Goal: Information Seeking & Learning: Learn about a topic

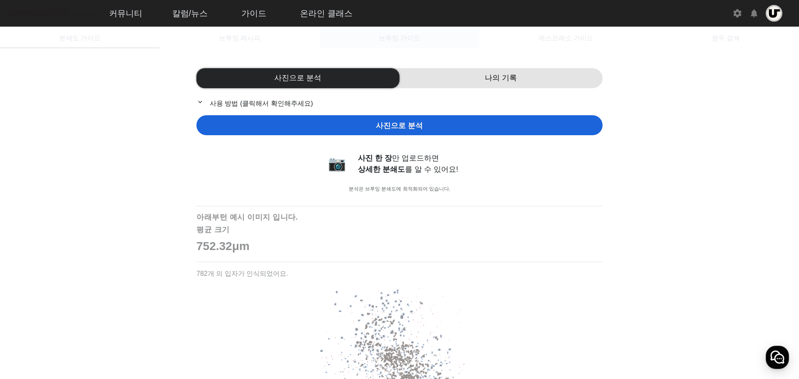
click at [401, 36] on span "브루잉 가이드" at bounding box center [400, 38] width 42 height 7
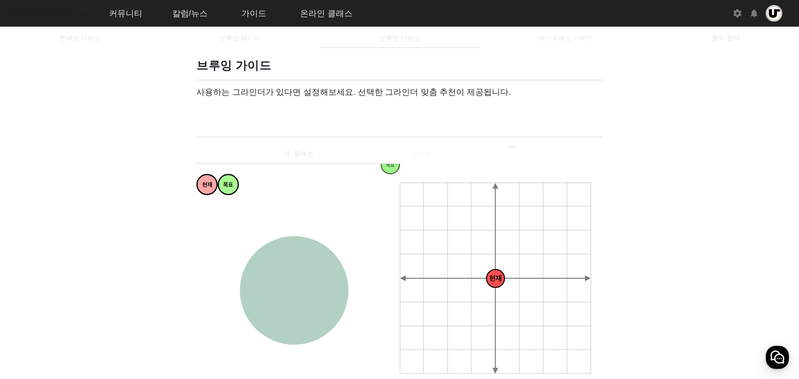
drag, startPoint x: 390, startPoint y: 169, endPoint x: 347, endPoint y: 166, distance: 43.4
click at [362, 177] on div "현재 목표 과소추출 강한 약한 과다추출 균형잡힌 싱그러운 편안한 티라이크 은은한 상쾌한 달콤한 감미로운 풍부한 복합적인 꽉차있는 묵직한 화사한…" at bounding box center [399, 281] width 406 height 234
click at [270, 111] on icon at bounding box center [274, 109] width 8 height 10
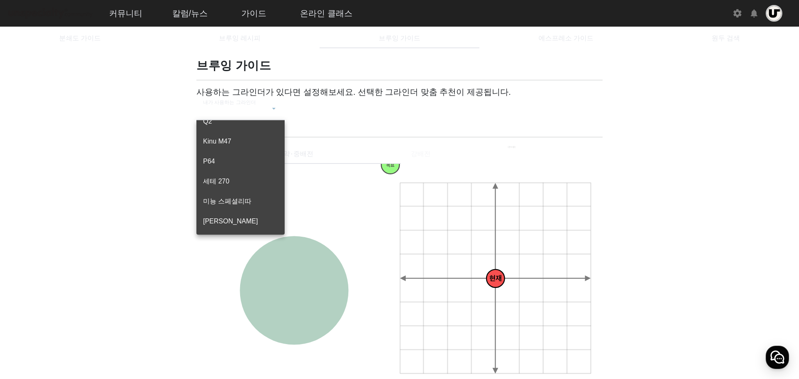
drag, startPoint x: 97, startPoint y: 187, endPoint x: 111, endPoint y: 185, distance: 13.4
click at [97, 186] on div at bounding box center [399, 189] width 799 height 379
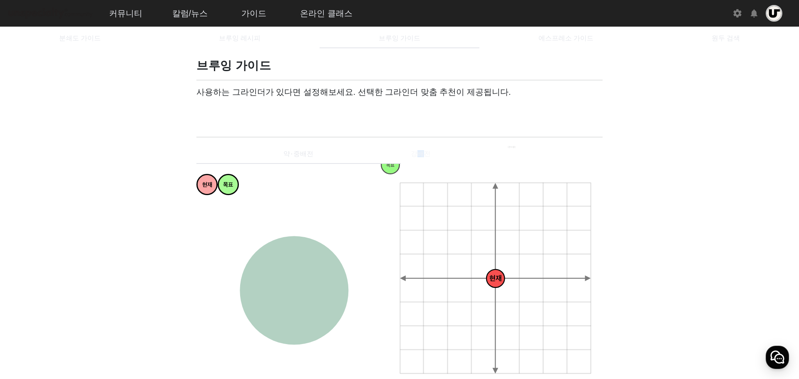
click at [421, 160] on div "약⋅중배전 강배전" at bounding box center [399, 154] width 406 height 20
click at [421, 154] on div "약⋅중배전 강배전" at bounding box center [399, 154] width 406 height 20
click at [504, 170] on div "현재 목표 과소추출 강한 약한 과다추출 균형잡힌 싱그러운 편안한 티라이크 은은한 상쾌한 달콤한 감미로운 풍부한 복합적인 꽉차있는 묵직한 화사한…" at bounding box center [399, 281] width 406 height 234
click at [505, 154] on div "약⋅중배전 강배전" at bounding box center [399, 154] width 406 height 20
drag, startPoint x: 351, startPoint y: 252, endPoint x: 337, endPoint y: 251, distance: 13.8
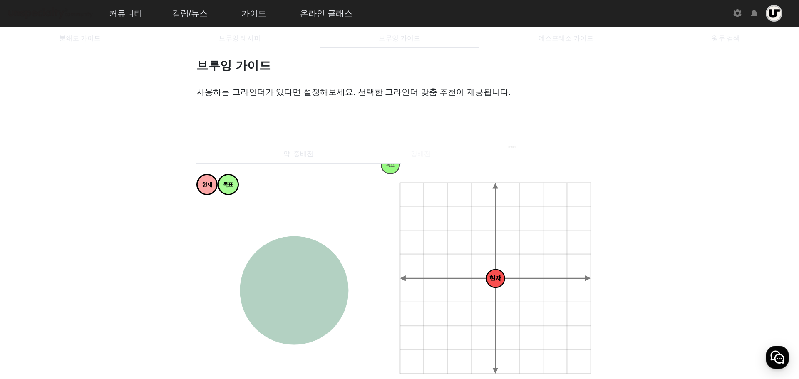
click at [342, 253] on icon "과소추출 강한 약한 과다추출 균형잡힌 싱그러운 편안한 티라이크 은은한 상쾌한 달콤한 감미로운 풍부한 복합적인 꽉차있는 묵직한 화사한 쥬시한 과…" at bounding box center [292, 291] width 193 height 193
click at [238, 47] on span "브루잉 레시피" at bounding box center [240, 38] width 42 height 20
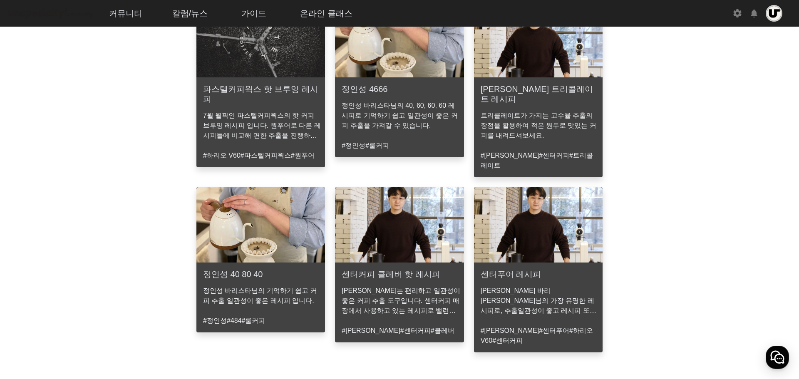
scroll to position [484, 0]
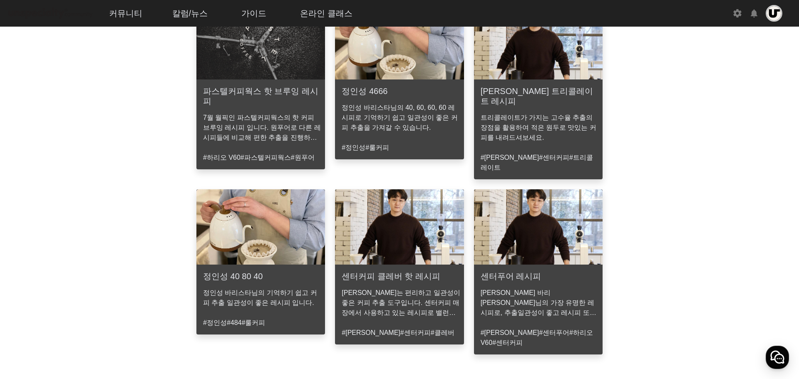
click at [277, 215] on img at bounding box center [260, 226] width 129 height 75
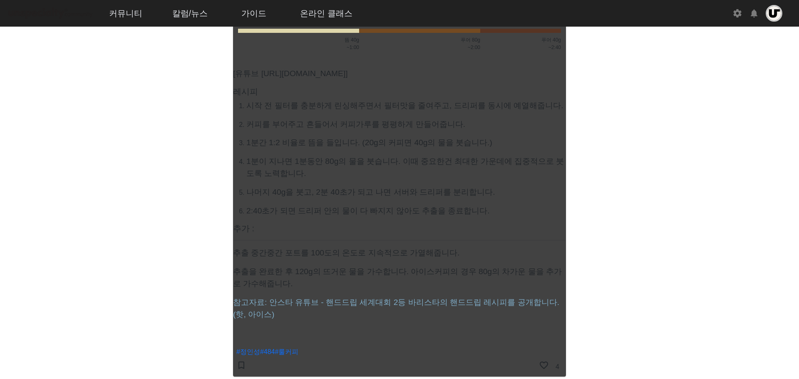
scroll to position [375, 0]
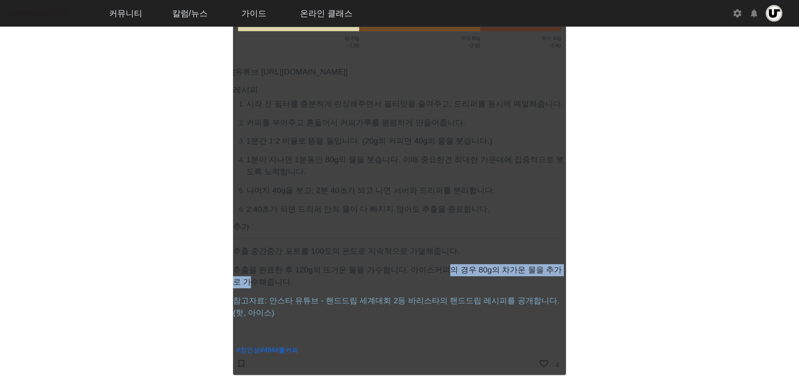
drag, startPoint x: 469, startPoint y: 269, endPoint x: 567, endPoint y: 268, distance: 98.6
click at [567, 268] on app-recipe-single "정인성 40 80 40 Dripper 하리오 V60 20g Group 100°C schedule 160초 뜸들이기 물 붓기 00:00 00:3…" at bounding box center [399, 5] width 799 height 740
click at [637, 243] on app-recipe-single "정인성 40 80 40 Dripper 하리오 V60 20g Group 100°C schedule 160초 뜸들이기 물 붓기 00:00 00:3…" at bounding box center [399, 5] width 799 height 740
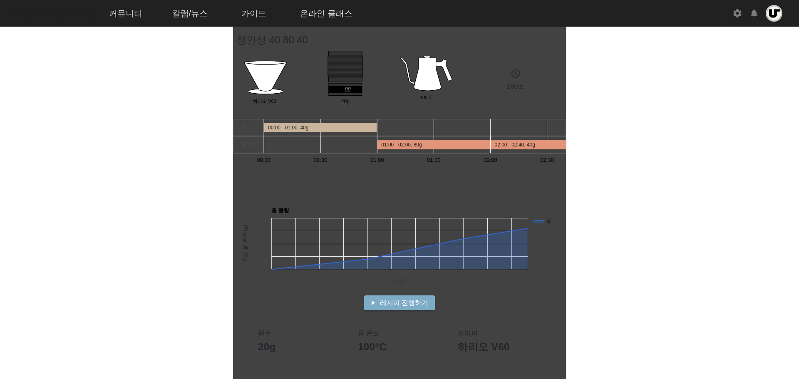
scroll to position [0, 0]
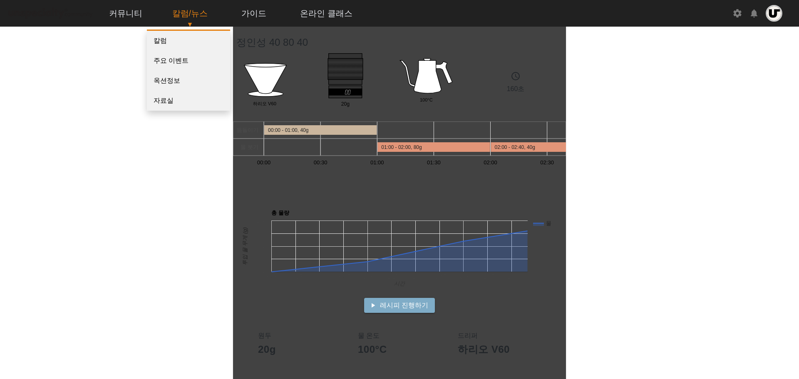
click at [190, 25] on p "▼" at bounding box center [190, 25] width 66 height 10
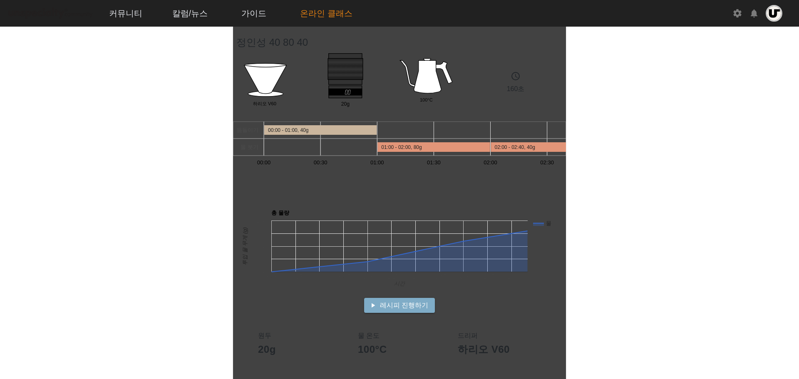
click at [317, 12] on link "온라인 클래스" at bounding box center [326, 13] width 66 height 22
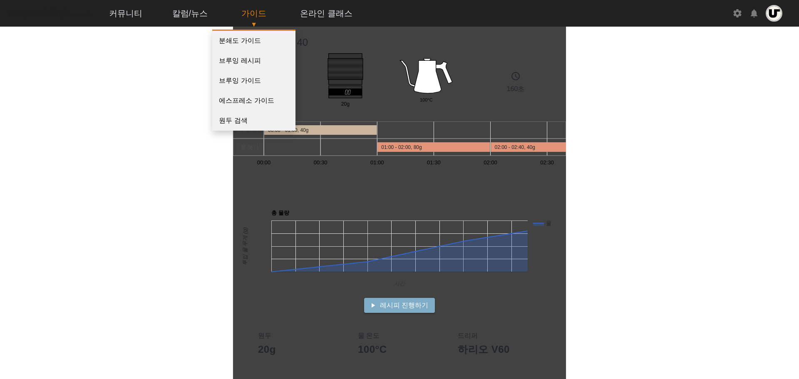
click at [260, 16] on link "가이드" at bounding box center [254, 13] width 38 height 22
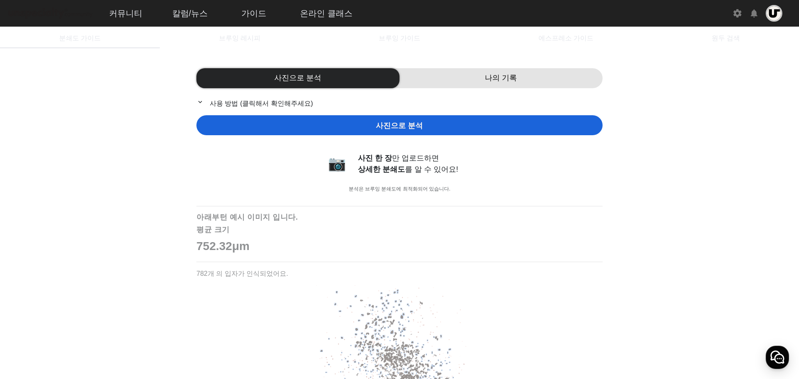
click at [366, 131] on div "사진으로 분석" at bounding box center [399, 125] width 406 height 20
click at [214, 105] on p "expand_more 사용 방법 (클릭해서 확인해주세요)" at bounding box center [399, 103] width 406 height 10
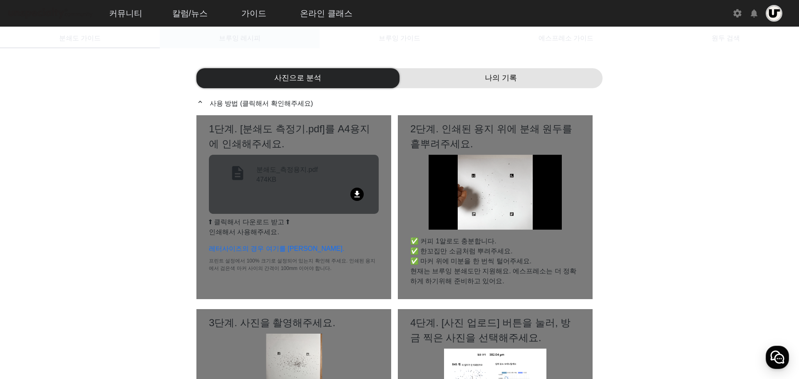
click at [274, 37] on div "브루잉 레시피" at bounding box center [240, 38] width 160 height 20
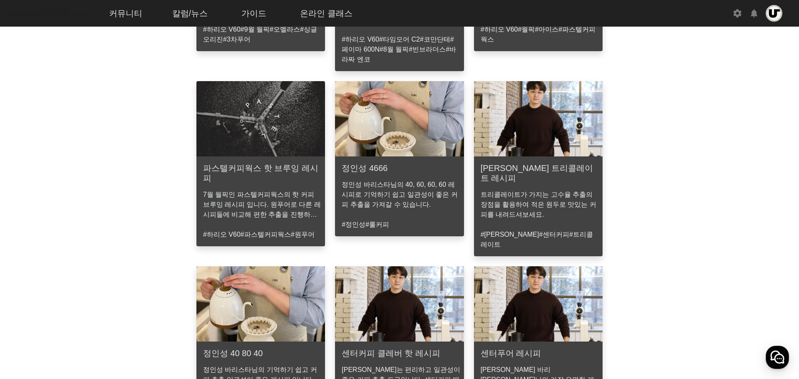
scroll to position [416, 0]
